Goal: Transaction & Acquisition: Subscribe to service/newsletter

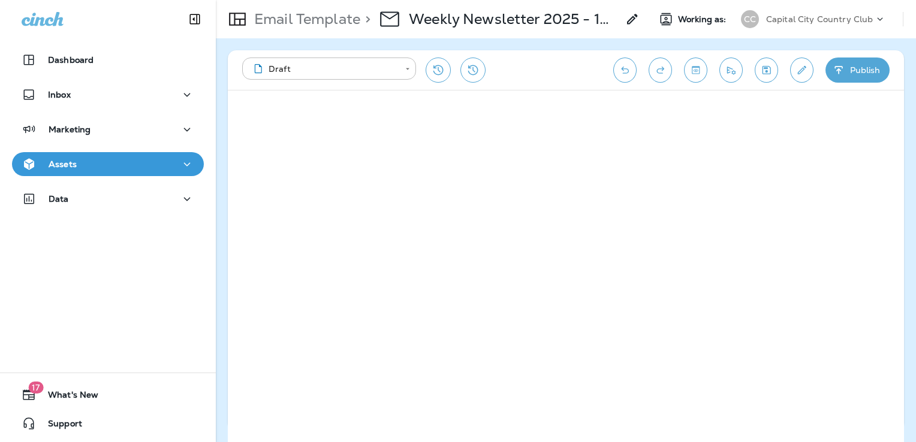
click at [765, 73] on icon "Save" at bounding box center [766, 70] width 13 height 12
click at [736, 71] on icon "Send test email" at bounding box center [731, 71] width 8 height 8
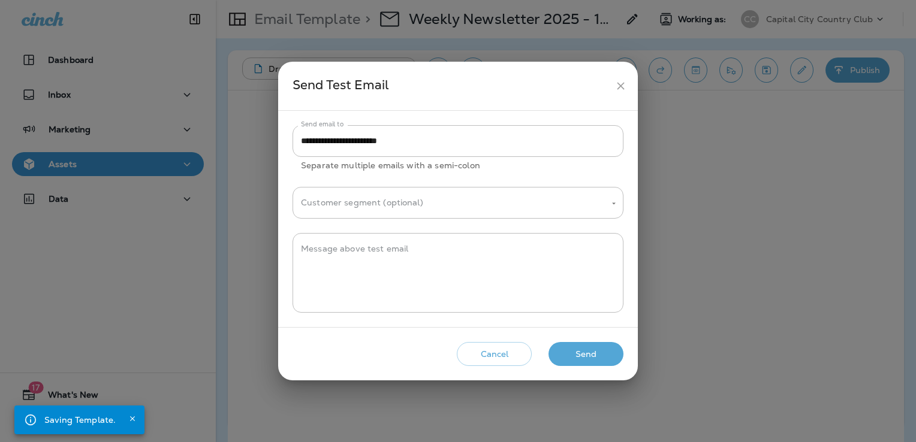
click at [604, 350] on button "Send" at bounding box center [586, 354] width 75 height 25
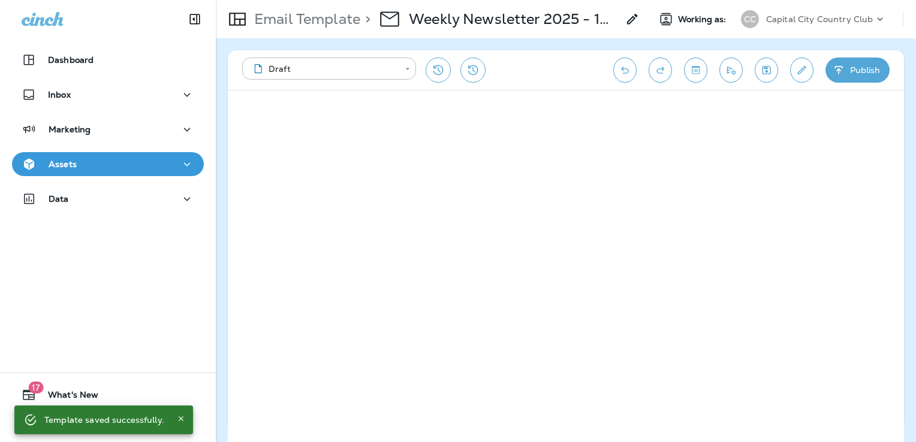
click at [842, 66] on icon "button" at bounding box center [839, 70] width 13 height 12
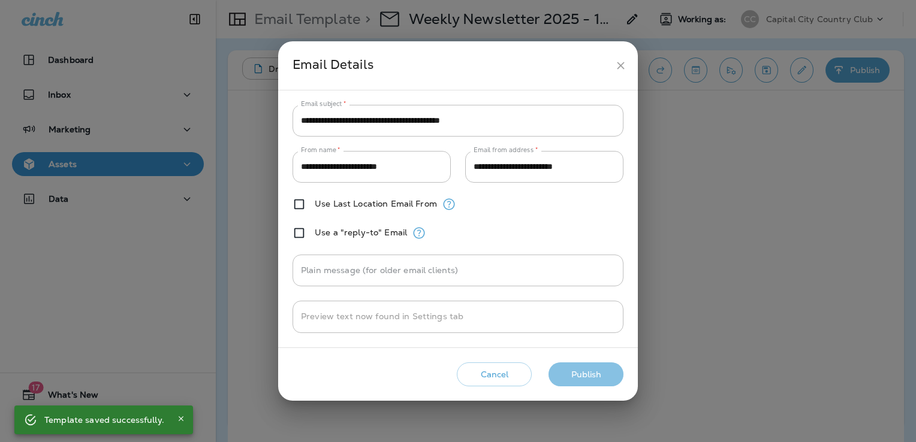
click at [603, 377] on button "Publish" at bounding box center [586, 375] width 75 height 25
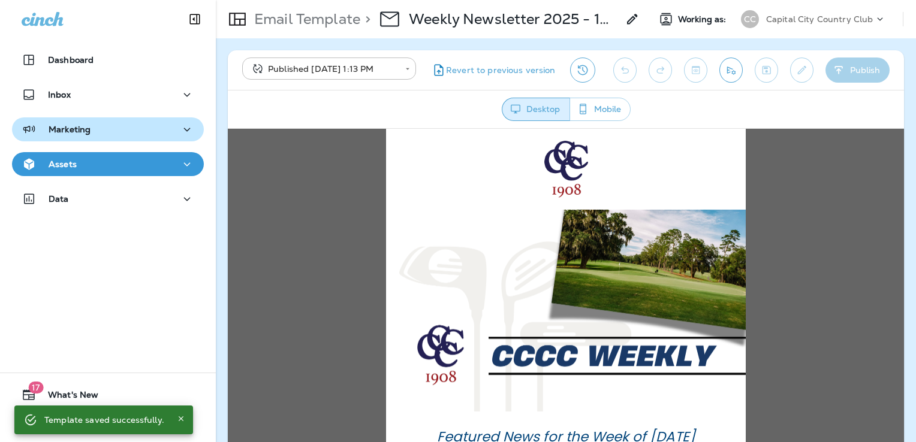
click at [112, 133] on div "Marketing" at bounding box center [108, 129] width 173 height 15
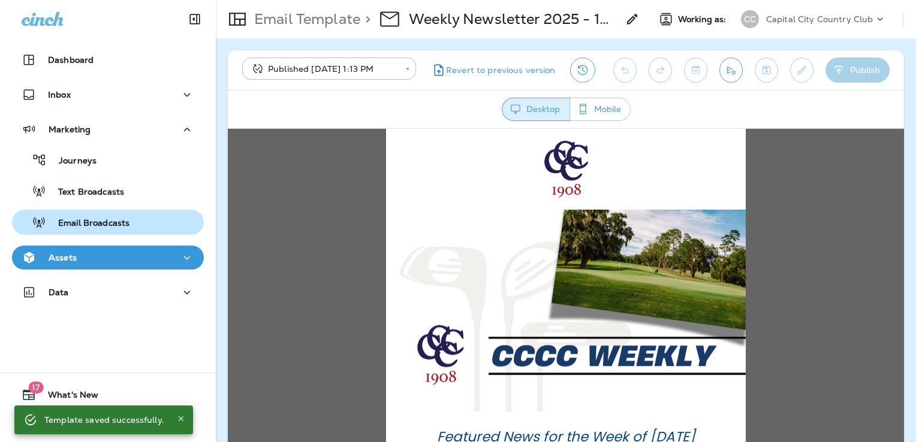
click at [130, 234] on button "Email Broadcasts" at bounding box center [108, 222] width 192 height 25
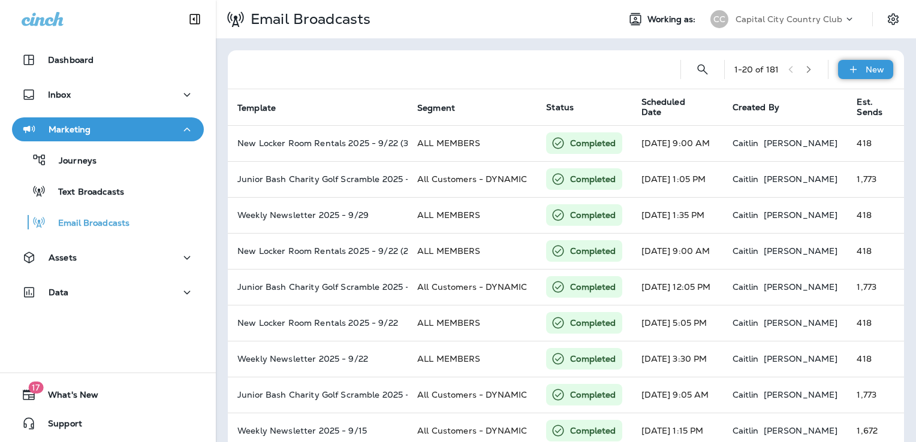
click at [847, 74] on icon at bounding box center [853, 70] width 13 height 12
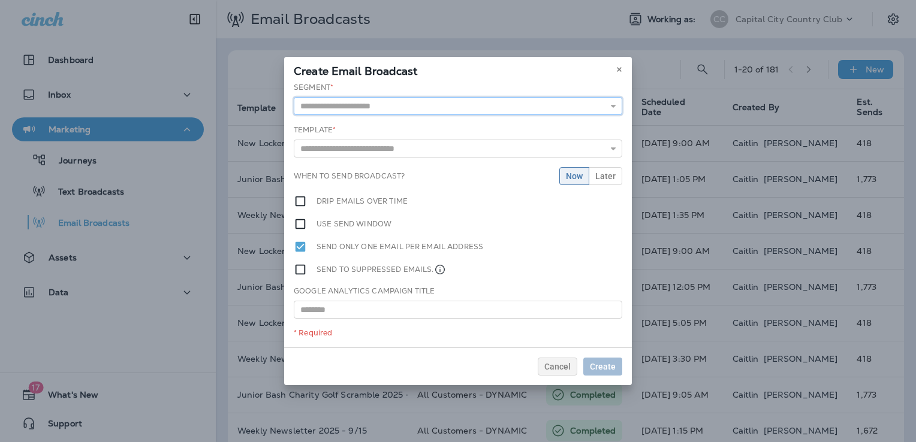
click at [365, 104] on input "text" at bounding box center [458, 106] width 329 height 18
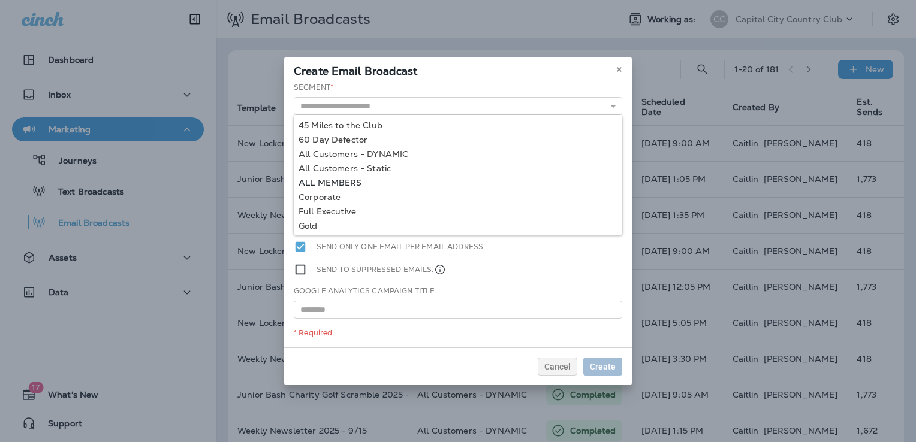
type input "**********"
click at [345, 178] on div "**********" at bounding box center [458, 215] width 348 height 266
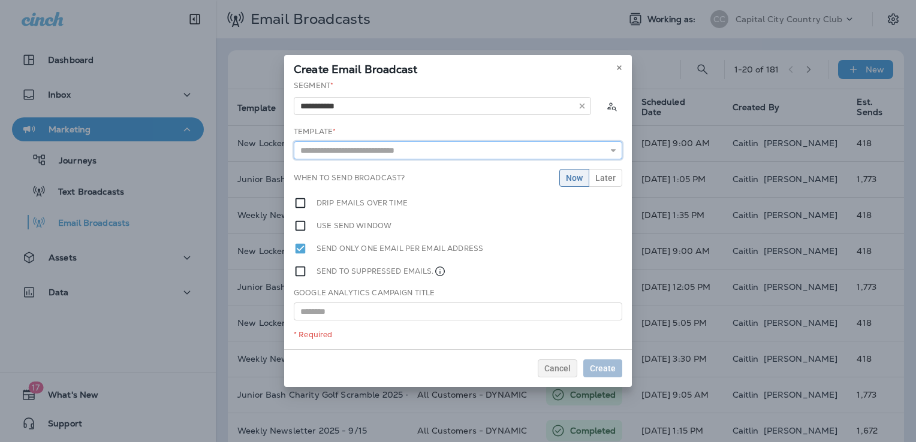
click at [363, 149] on input "text" at bounding box center [458, 150] width 329 height 18
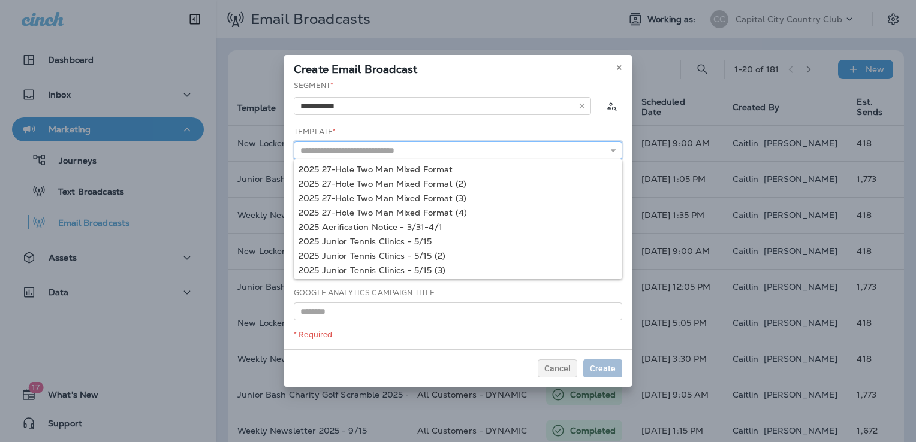
type input "*"
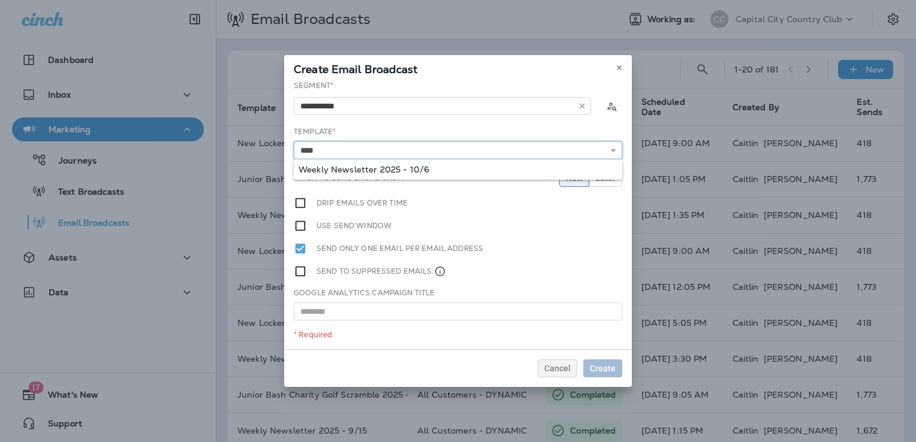
type input "**********"
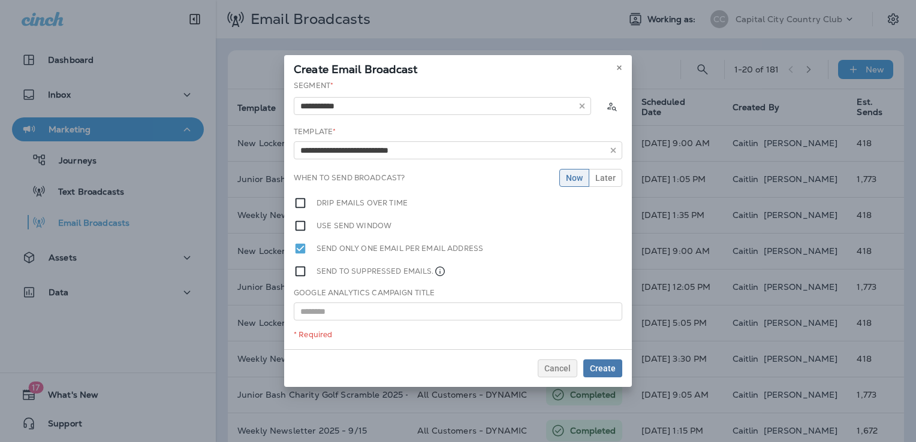
click at [395, 170] on div "**********" at bounding box center [458, 214] width 348 height 269
click at [604, 174] on span "Later" at bounding box center [605, 178] width 20 height 8
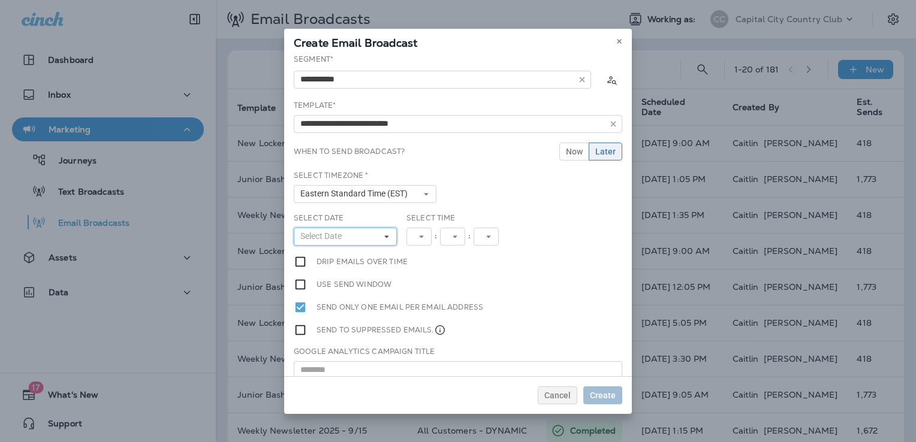
click at [350, 239] on button "Select Date" at bounding box center [345, 237] width 103 height 18
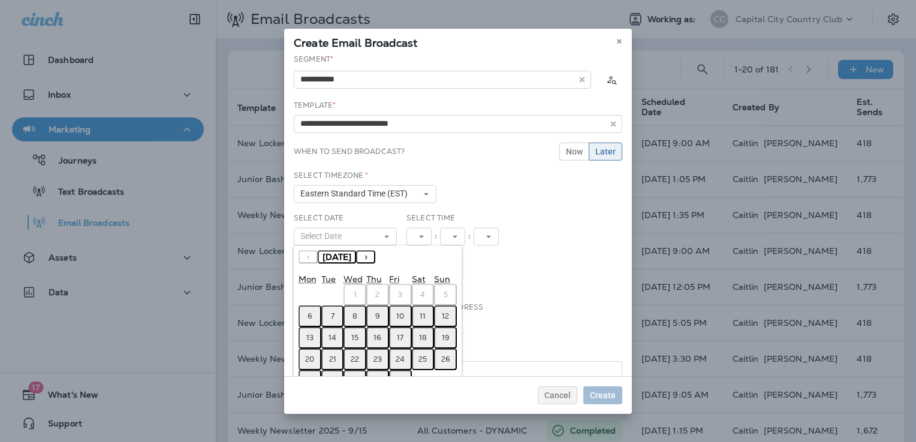
click at [305, 315] on button "6" at bounding box center [310, 317] width 23 height 22
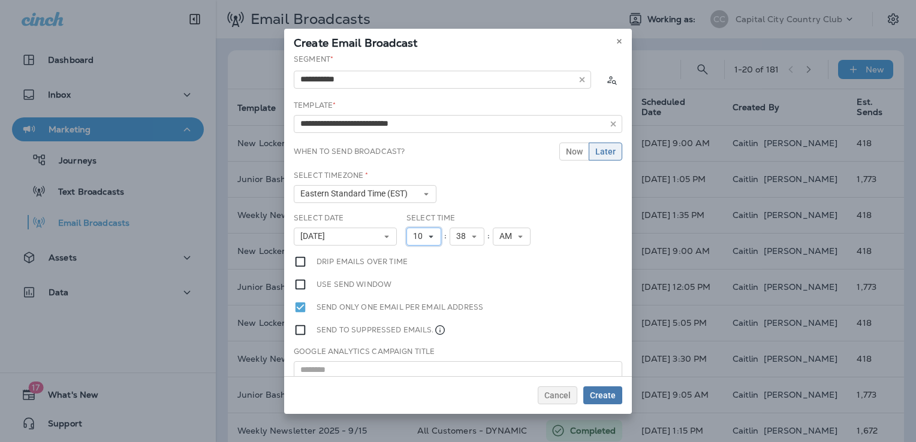
click at [426, 230] on button "10" at bounding box center [424, 237] width 35 height 18
click at [422, 269] on link "2" at bounding box center [424, 270] width 35 height 14
click at [417, 239] on span "2" at bounding box center [418, 236] width 10 height 10
click at [414, 255] on link "1" at bounding box center [422, 256] width 30 height 14
click at [460, 236] on span "38" at bounding box center [458, 236] width 14 height 10
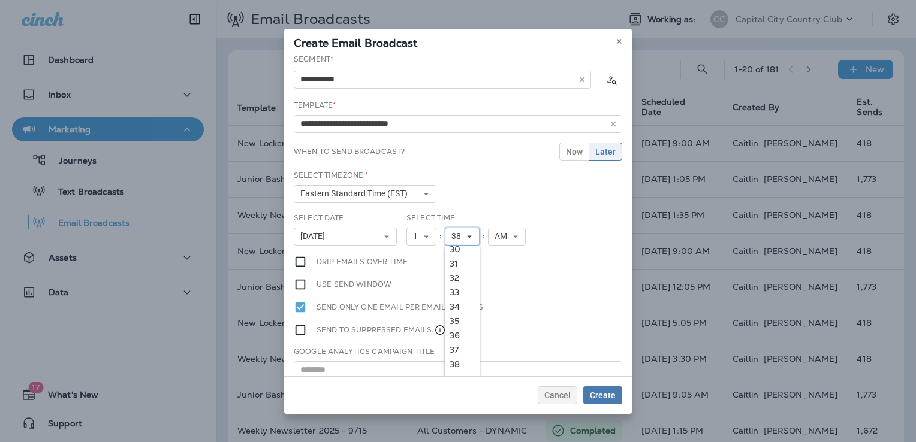
scroll to position [561, 0]
click at [455, 340] on link "45" at bounding box center [462, 343] width 35 height 14
click at [505, 226] on div "Select Time 1 1 2 3 4 5 6 7 8 9 10 11 12 : 45 00 01 02 03 04 05 06 07 08 09 10 …" at bounding box center [470, 229] width 126 height 33
click at [505, 235] on span "AM" at bounding box center [503, 236] width 17 height 10
click at [504, 268] on link "PM" at bounding box center [507, 270] width 38 height 14
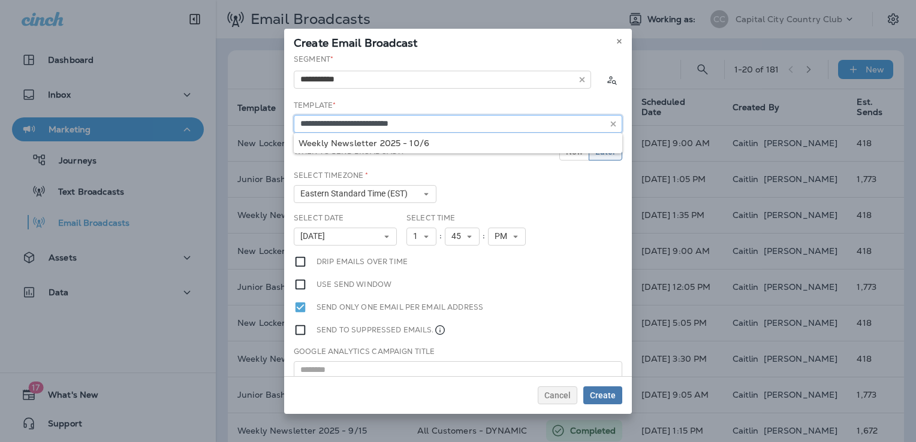
click at [378, 123] on input "**********" at bounding box center [458, 124] width 329 height 18
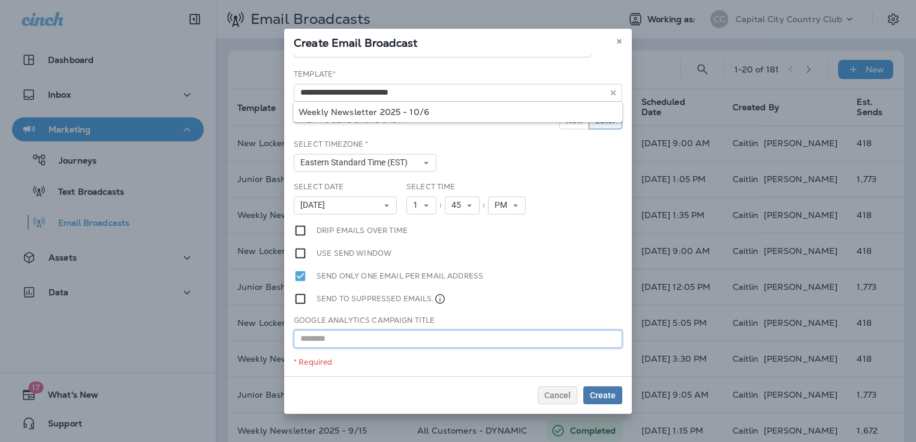
click at [382, 338] on input "text" at bounding box center [458, 339] width 329 height 18
paste input "**********"
type input "**********"
click at [529, 258] on div "Use send window" at bounding box center [458, 253] width 329 height 13
drag, startPoint x: 604, startPoint y: 395, endPoint x: 603, endPoint y: 383, distance: 11.4
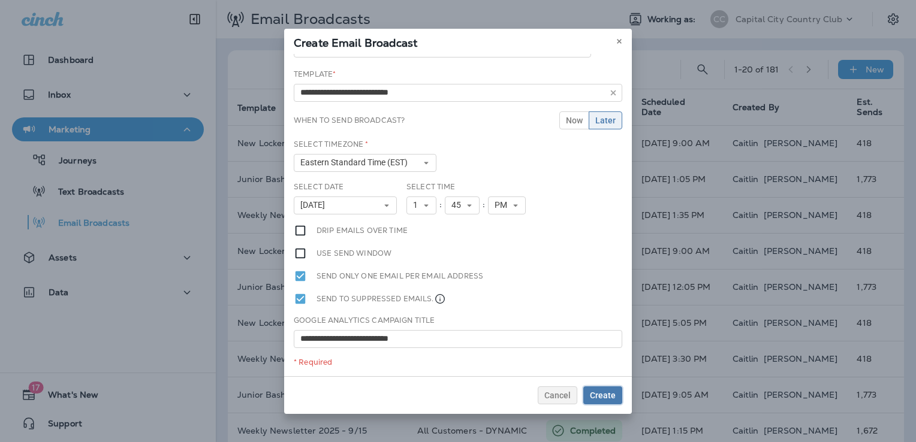
click at [604, 395] on span "Create" at bounding box center [603, 396] width 26 height 8
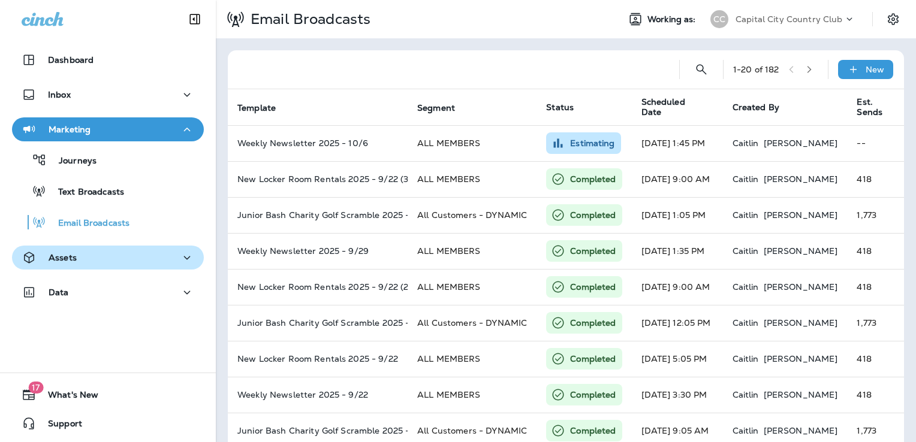
click at [102, 261] on div "Assets" at bounding box center [108, 258] width 173 height 15
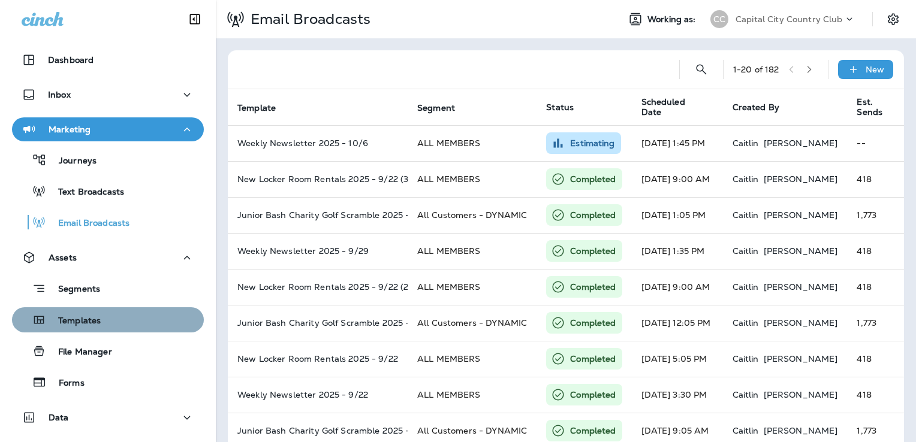
click at [108, 321] on div "Templates" at bounding box center [108, 320] width 182 height 18
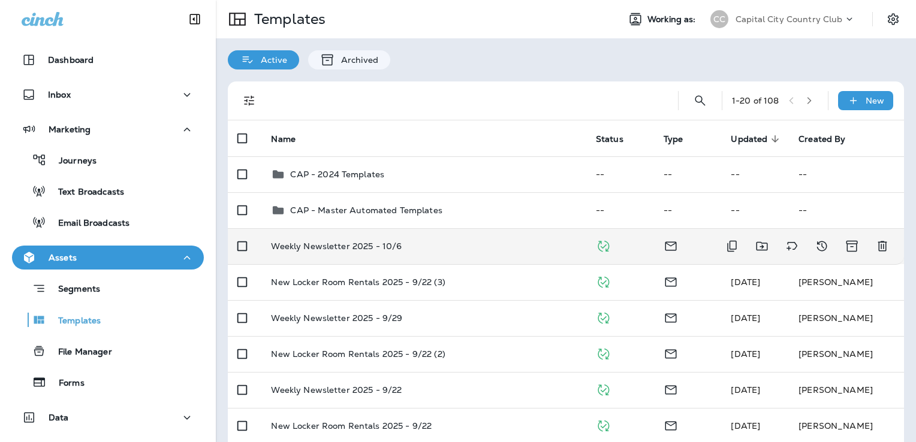
click at [499, 254] on td "Weekly Newsletter 2025 - 10/6" at bounding box center [423, 246] width 324 height 36
